Goal: Check status: Check status

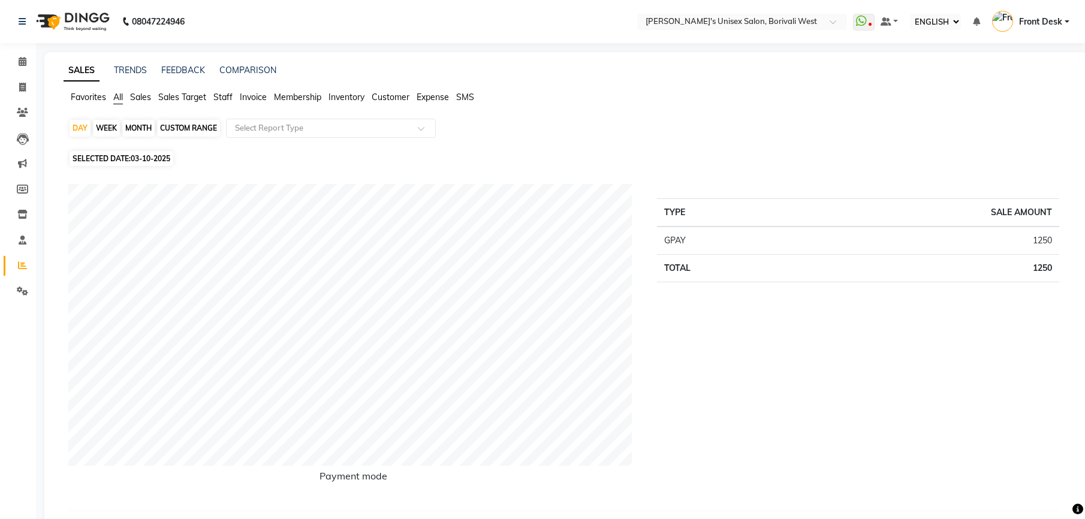
select select "ec"
click at [144, 125] on div "MONTH" at bounding box center [138, 128] width 32 height 17
select select "10"
select select "2025"
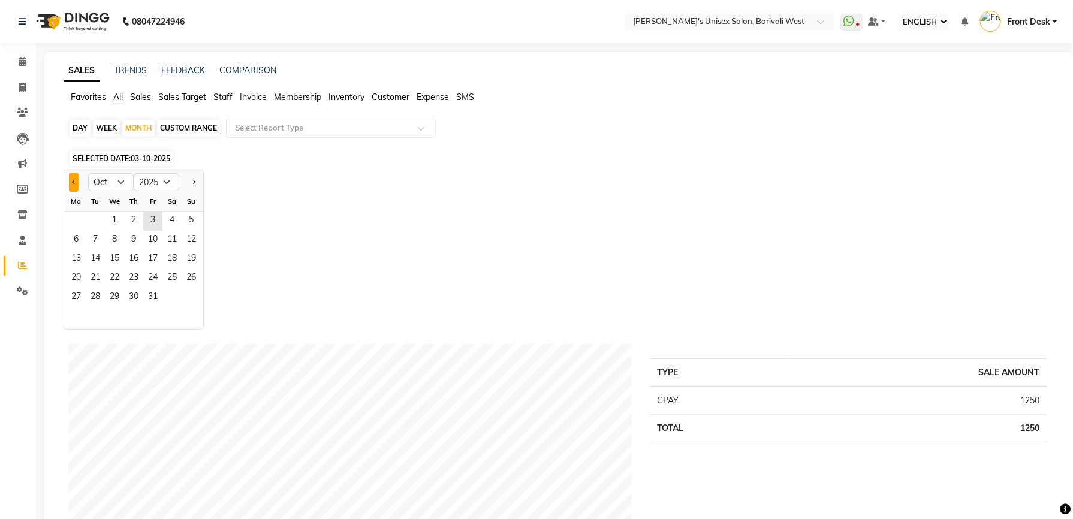
click at [75, 181] on span "Previous month" at bounding box center [74, 181] width 4 height 4
select select "9"
click at [101, 300] on span "30" at bounding box center [95, 297] width 19 height 19
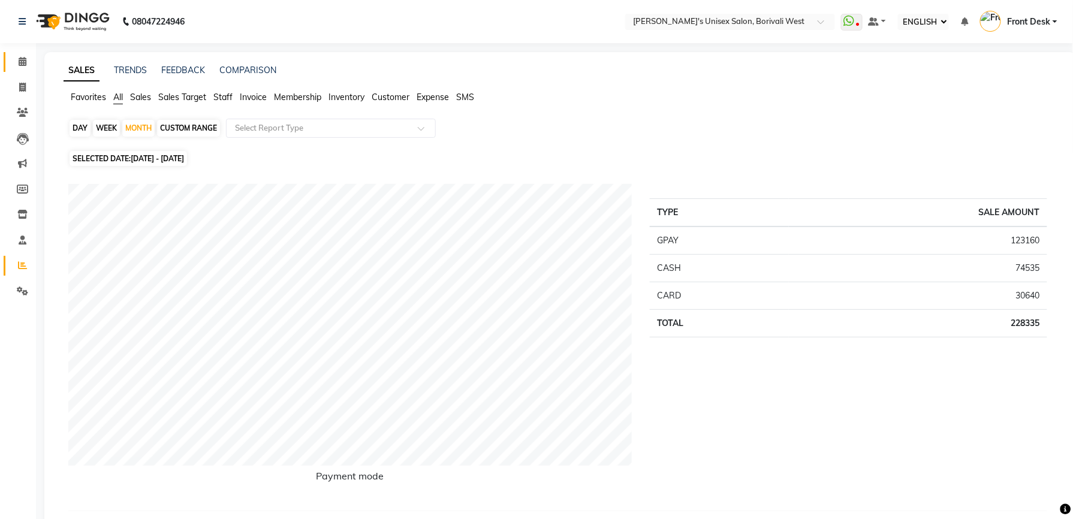
click at [17, 54] on link "CALENDAR" at bounding box center [18, 62] width 29 height 20
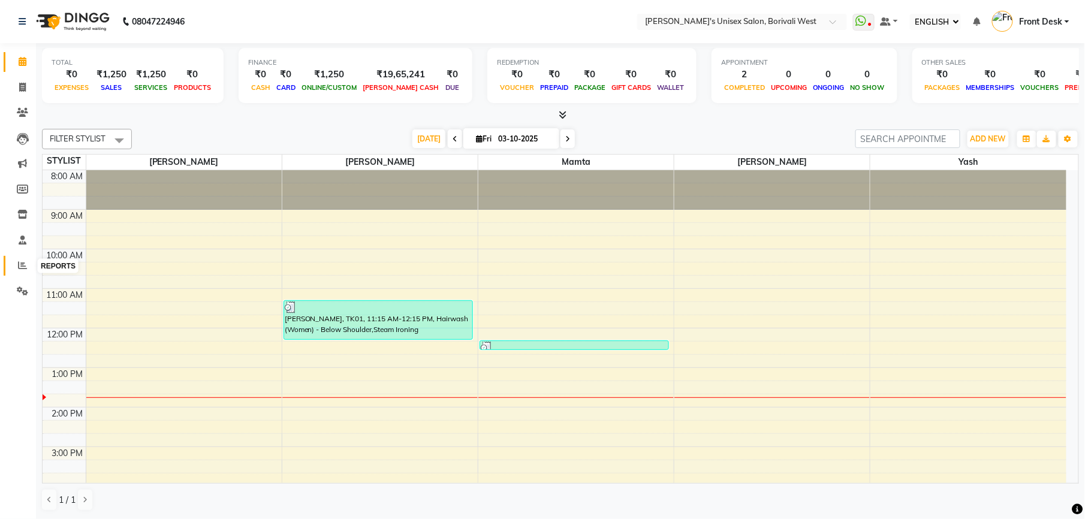
click at [22, 264] on icon at bounding box center [22, 265] width 9 height 9
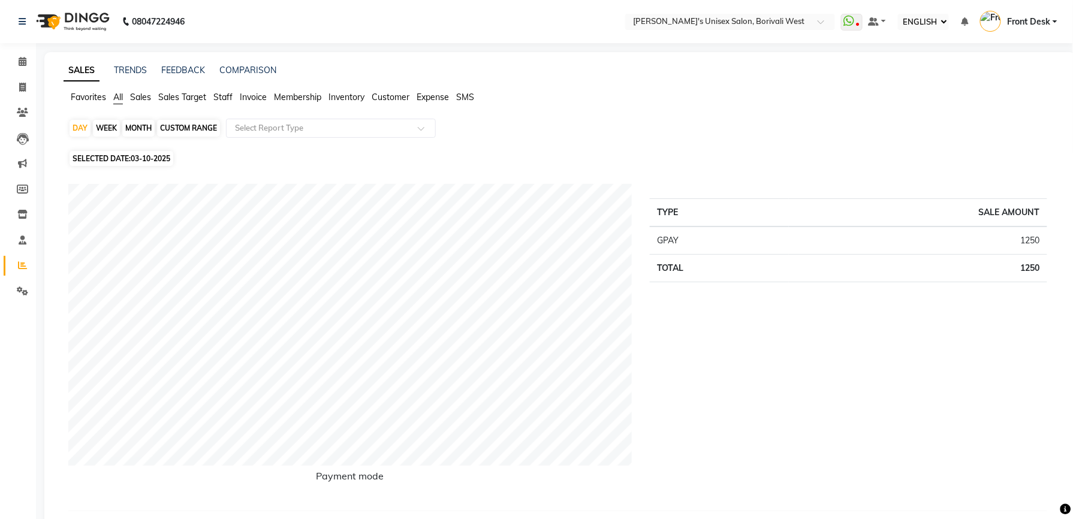
click at [130, 126] on div "MONTH" at bounding box center [138, 128] width 32 height 17
select select "10"
select select "2025"
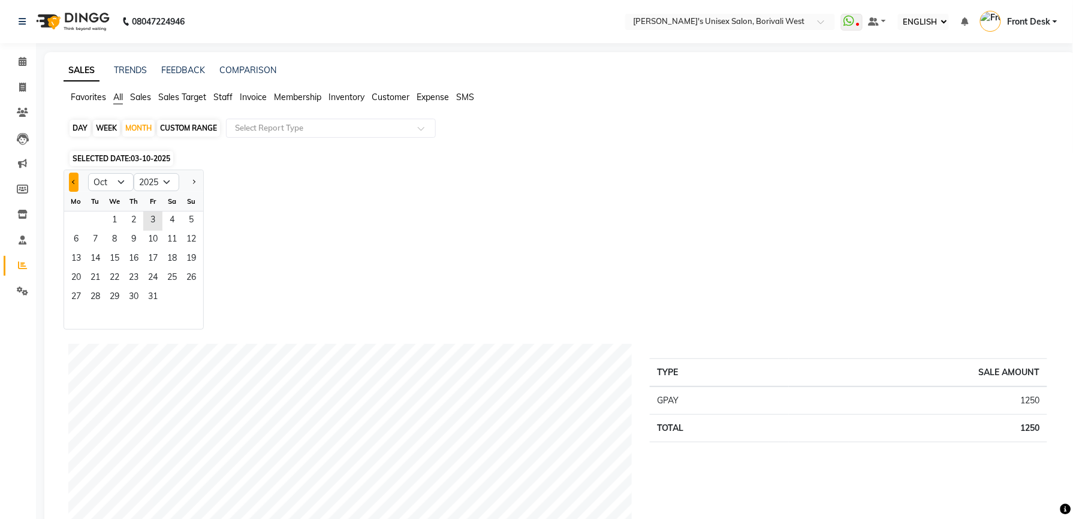
click at [73, 179] on button "Previous month" at bounding box center [74, 182] width 10 height 19
select select "9"
click at [94, 296] on span "30" at bounding box center [95, 297] width 19 height 19
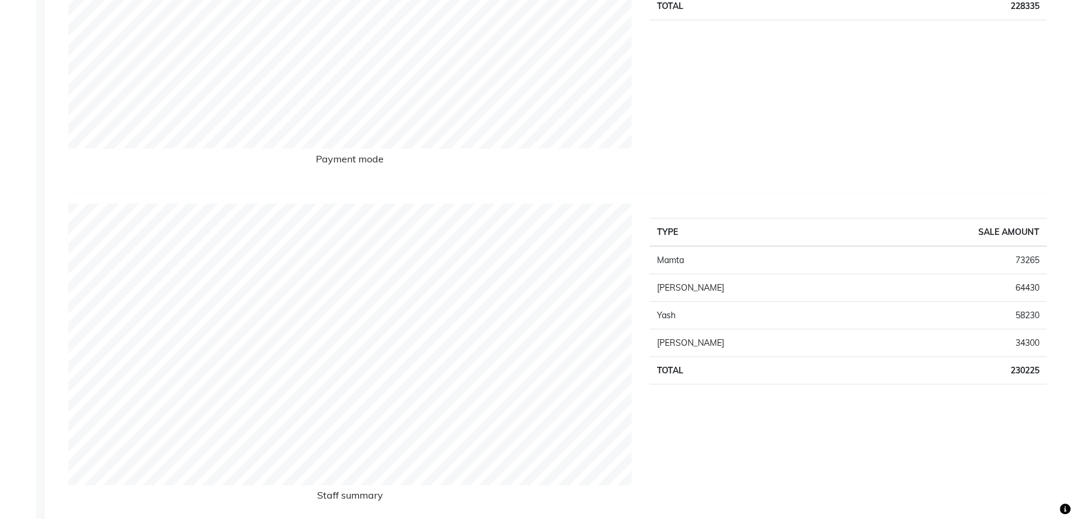
scroll to position [318, 0]
